Goal: Entertainment & Leisure: Browse casually

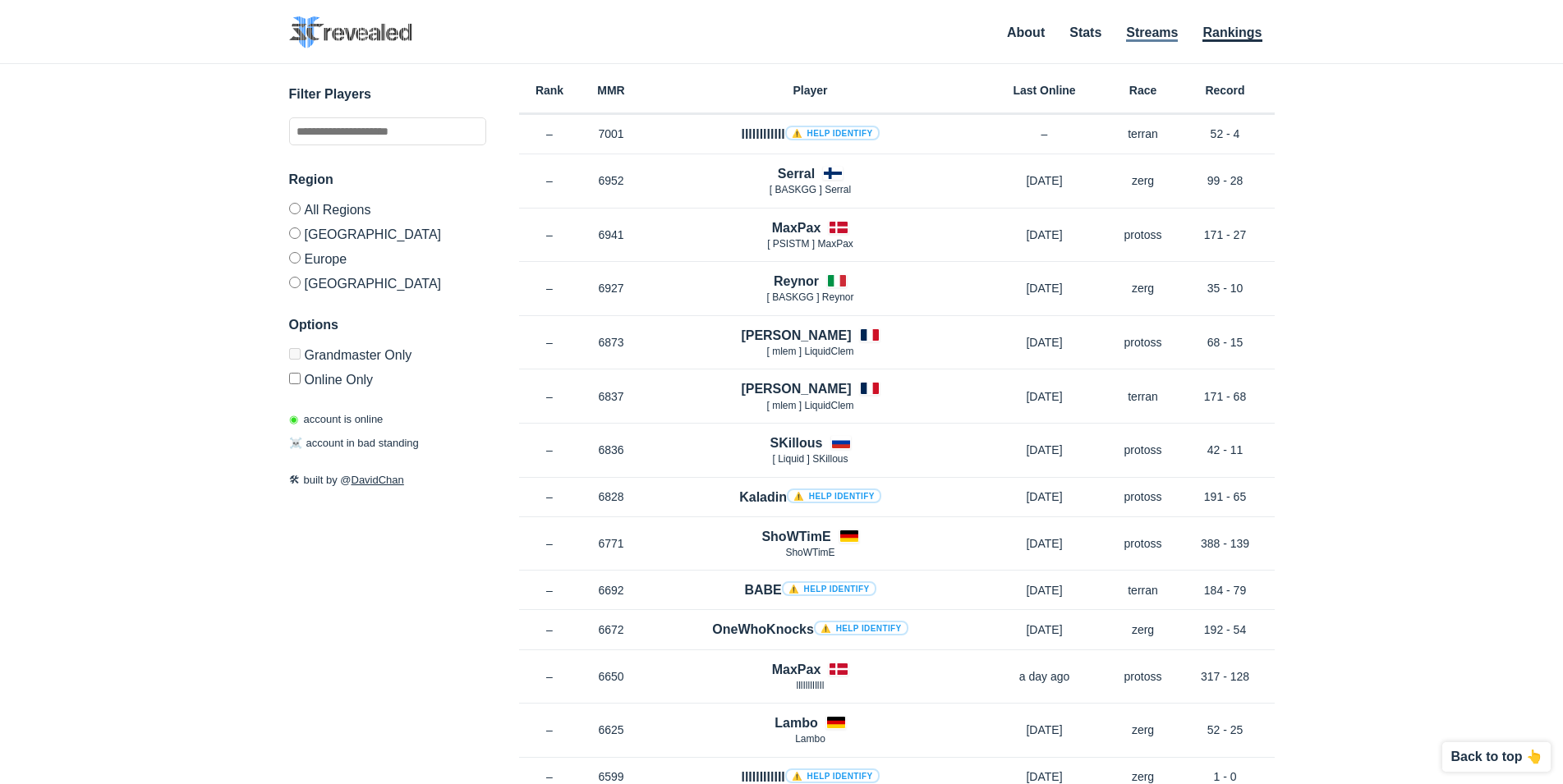
click at [1164, 26] on link "Streams" at bounding box center [1151, 33] width 51 height 16
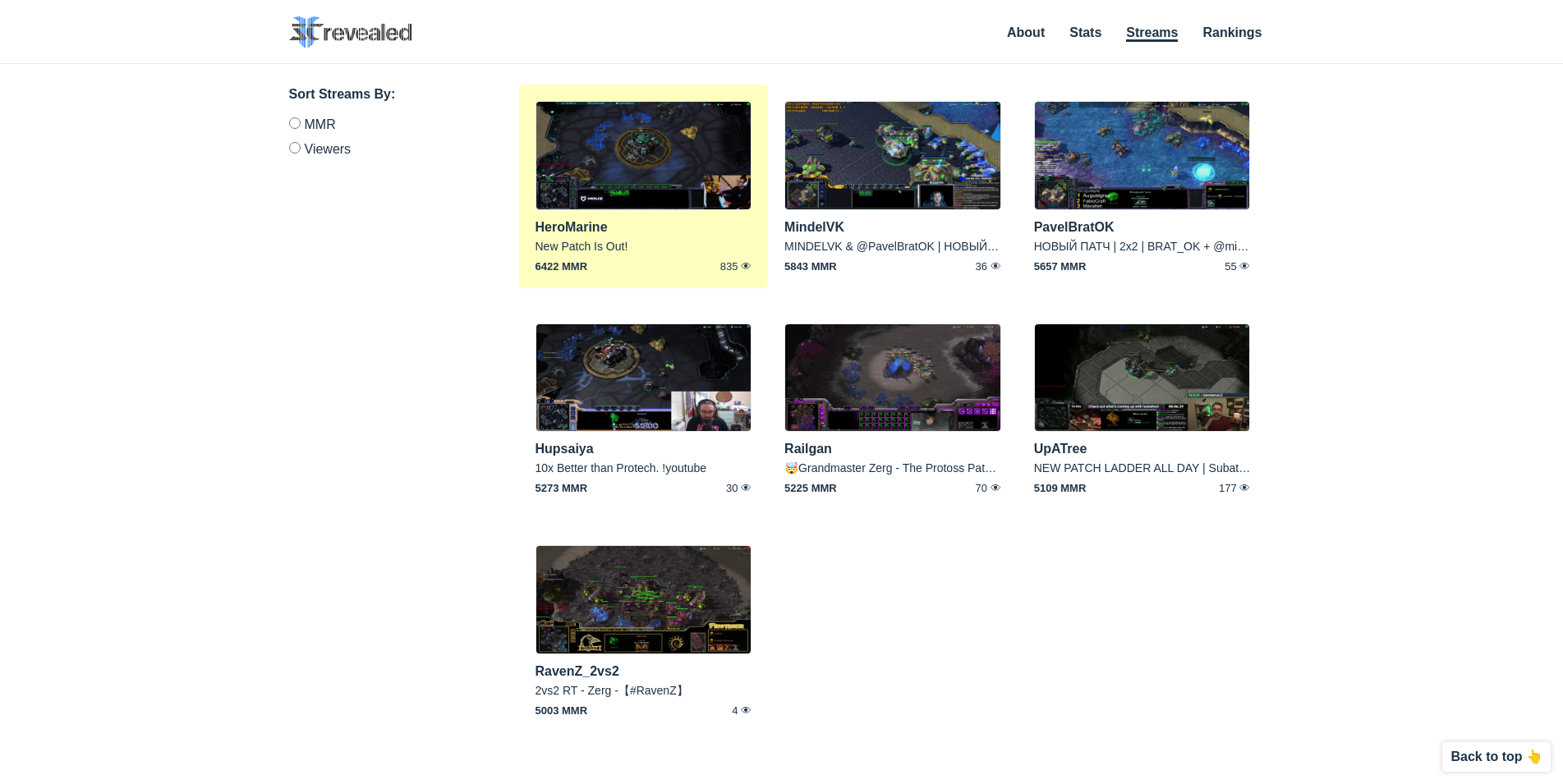
click at [624, 192] on img at bounding box center [644, 155] width 217 height 110
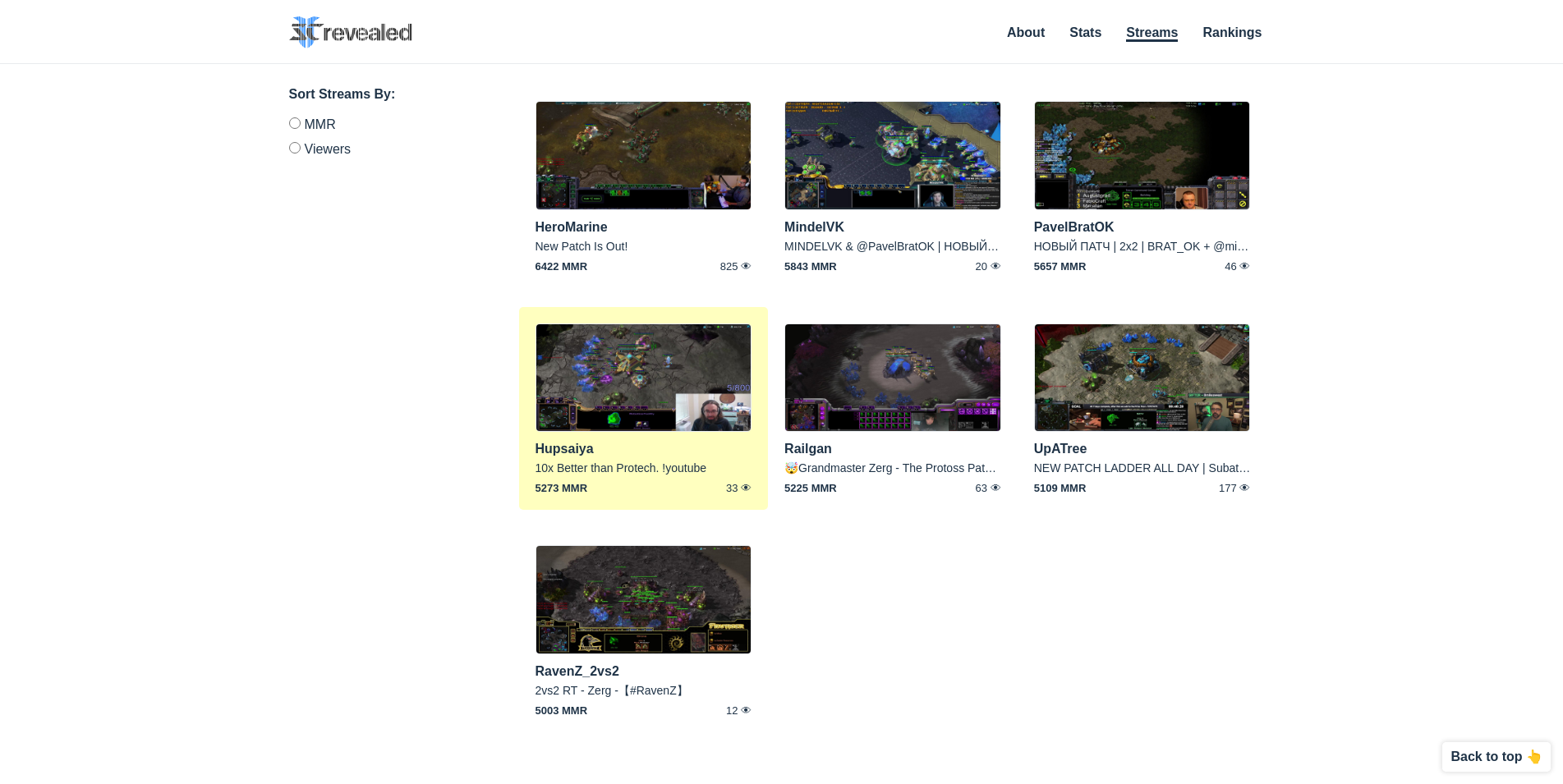
click at [612, 388] on img at bounding box center [644, 378] width 217 height 110
click at [583, 387] on img at bounding box center [644, 378] width 217 height 110
